Goal: Transaction & Acquisition: Book appointment/travel/reservation

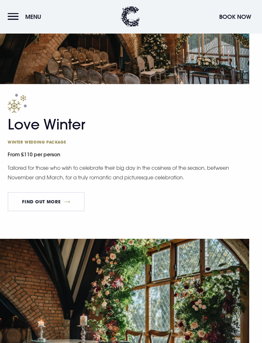
scroll to position [960, 0]
click at [68, 207] on link "FIND OUT MORE" at bounding box center [46, 201] width 77 height 19
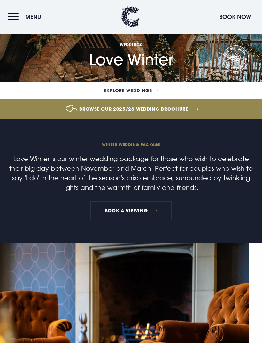
click at [243, 16] on button "Book Now" at bounding box center [235, 17] width 38 height 14
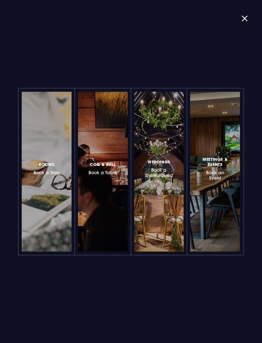
click at [176, 172] on div at bounding box center [176, 172] width 0 height 0
click at [239, 19] on div "Rooms Book a Stay Coq & Bull Book a Table Weddings Book a Showaround Meetings &…" at bounding box center [130, 171] width 249 height 343
click at [246, 21] on button "button" at bounding box center [248, 18] width 12 height 4
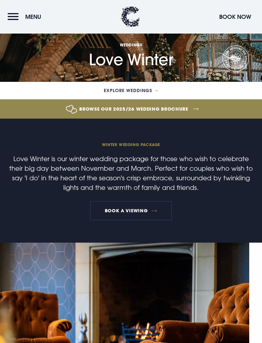
click at [148, 93] on span "Explore Weddings" at bounding box center [128, 90] width 48 height 4
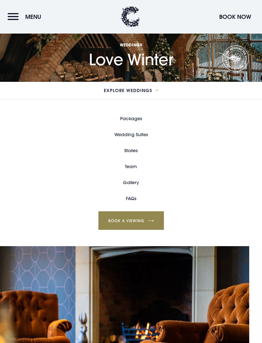
click at [135, 121] on link "Packages" at bounding box center [131, 119] width 22 height 16
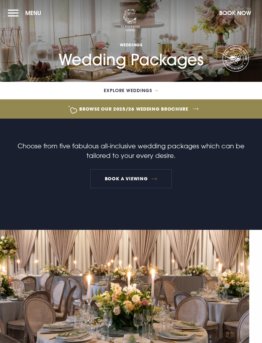
checkbox input "true"
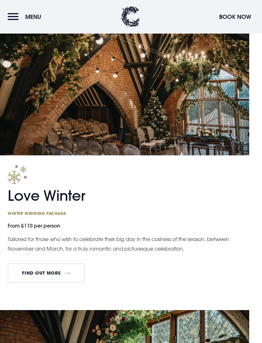
scroll to position [891, 0]
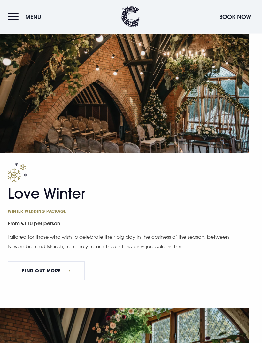
click at [56, 274] on link "FIND OUT MORE" at bounding box center [46, 270] width 77 height 19
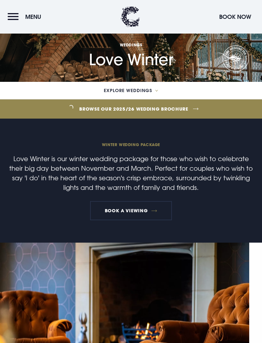
click at [233, 21] on button "Book Now" at bounding box center [235, 17] width 38 height 14
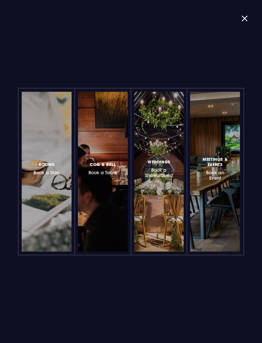
click at [164, 162] on span "Weddings" at bounding box center [159, 161] width 23 height 5
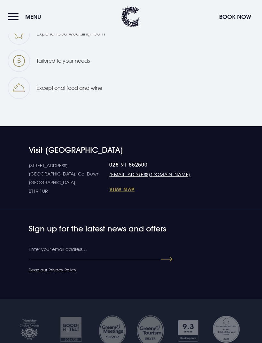
scroll to position [953, 0]
click at [109, 192] on link "View Map" at bounding box center [149, 189] width 81 height 6
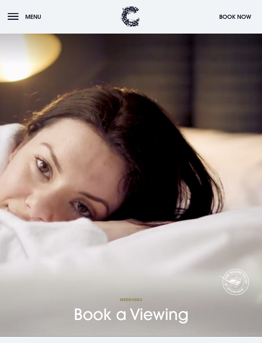
scroll to position [0, 0]
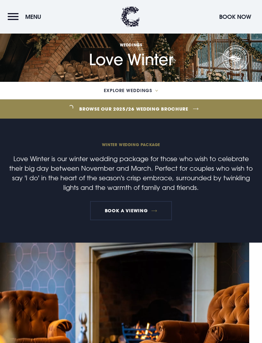
click at [195, 108] on link "Browse our 2025/26 wedding brochure" at bounding box center [133, 109] width 633 height 24
